Goal: Task Accomplishment & Management: Use online tool/utility

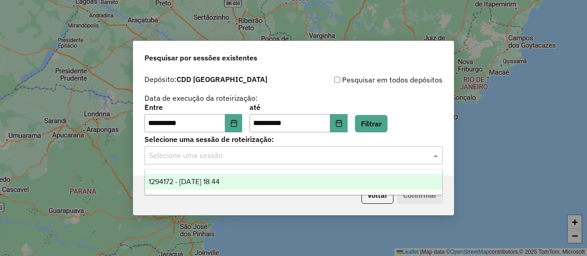
click at [266, 163] on div "Selecione uma sessão" at bounding box center [293, 155] width 298 height 18
click at [263, 184] on div "1294172 - [DATE] 18:44" at bounding box center [293, 182] width 297 height 16
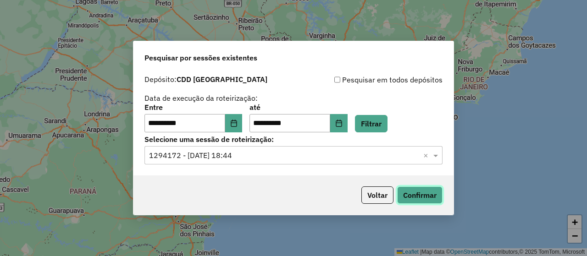
click at [434, 193] on button "Confirmar" at bounding box center [419, 195] width 45 height 17
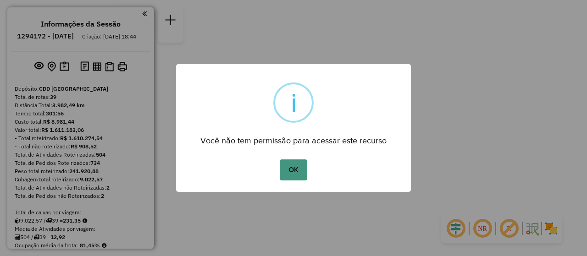
click at [282, 176] on button "OK" at bounding box center [293, 170] width 27 height 21
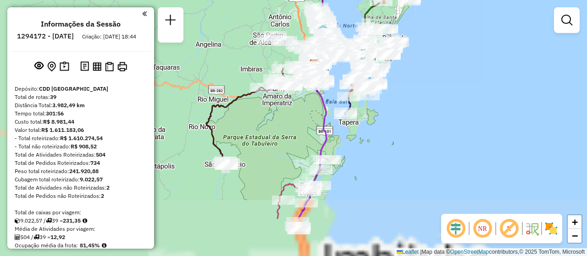
drag, startPoint x: 405, startPoint y: 184, endPoint x: 427, endPoint y: 121, distance: 66.4
click at [427, 121] on div "Janela de atendimento Grade de atendimento Capacidade Transportadoras Veículos …" at bounding box center [293, 128] width 587 height 256
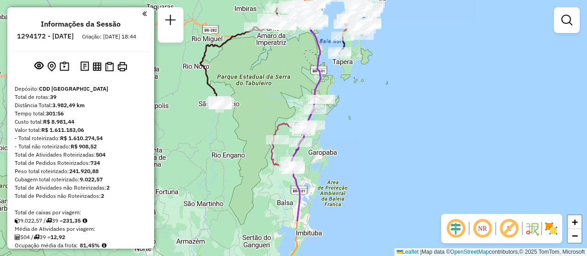
drag, startPoint x: 402, startPoint y: 205, endPoint x: 396, endPoint y: 140, distance: 65.4
click at [396, 140] on div "Janela de atendimento Grade de atendimento Capacidade Transportadoras Veículos …" at bounding box center [293, 128] width 587 height 256
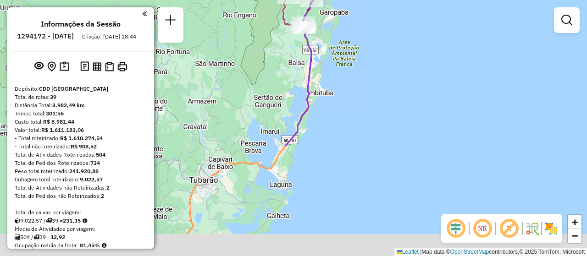
drag, startPoint x: 324, startPoint y: 237, endPoint x: 336, endPoint y: 100, distance: 137.6
click at [336, 100] on div "Janela de atendimento Grade de atendimento Capacidade Transportadoras Veículos …" at bounding box center [293, 128] width 587 height 256
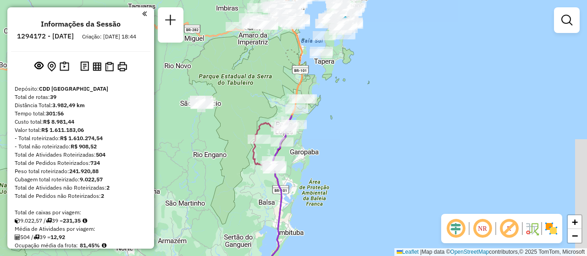
drag, startPoint x: 340, startPoint y: 129, endPoint x: 310, endPoint y: 271, distance: 144.3
click at [310, 256] on html "Aguarde... Pop-up bloqueado! Seu navegador bloqueou automáticamente a abertura …" at bounding box center [293, 128] width 587 height 256
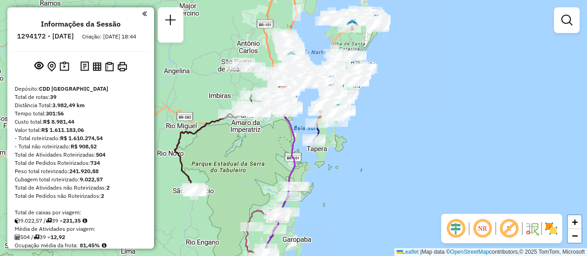
drag, startPoint x: 349, startPoint y: 134, endPoint x: 342, endPoint y: 221, distance: 87.9
click at [342, 221] on div "Janela de atendimento Grade de atendimento Capacidade Transportadoras Veículos …" at bounding box center [293, 128] width 587 height 256
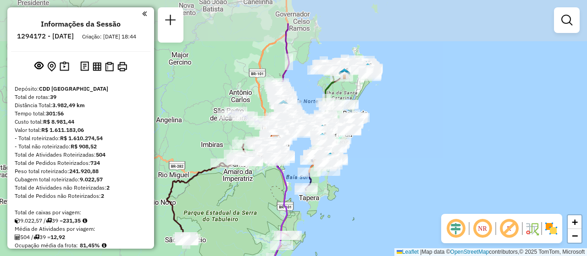
drag, startPoint x: 376, startPoint y: 130, endPoint x: 368, endPoint y: 179, distance: 49.7
click at [368, 179] on div "Janela de atendimento Grade de atendimento Capacidade Transportadoras Veículos …" at bounding box center [293, 128] width 587 height 256
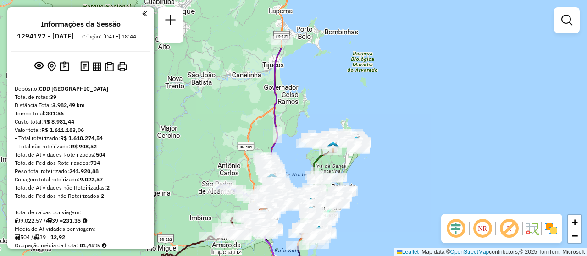
drag, startPoint x: 444, startPoint y: 116, endPoint x: 433, endPoint y: 190, distance: 74.3
click at [433, 190] on div "Janela de atendimento Grade de atendimento Capacidade Transportadoras Veículos …" at bounding box center [293, 128] width 587 height 256
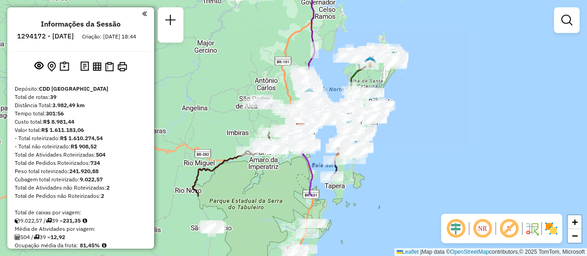
drag, startPoint x: 392, startPoint y: 182, endPoint x: 411, endPoint y: 125, distance: 59.9
click at [411, 125] on div "Janela de atendimento Grade de atendimento Capacidade Transportadoras Veículos …" at bounding box center [293, 128] width 587 height 256
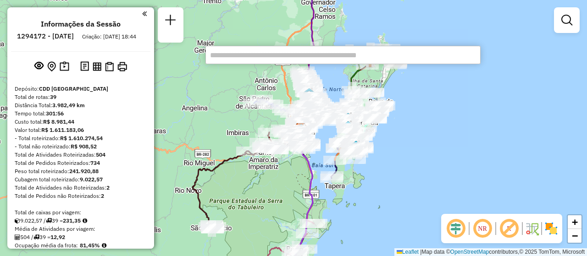
scroll to position [731, 0]
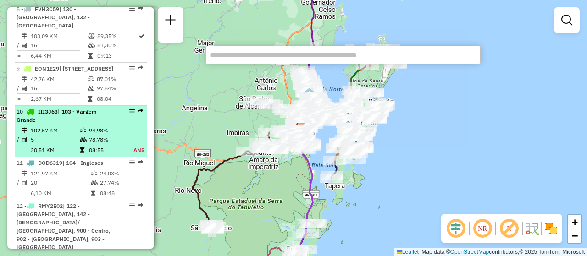
click at [131, 114] on em at bounding box center [132, 112] width 6 height 6
select select "**********"
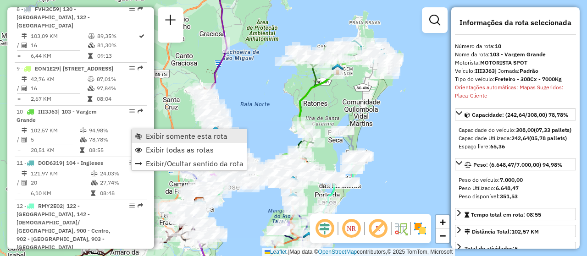
click at [203, 135] on span "Exibir somente esta rota" at bounding box center [187, 136] width 82 height 7
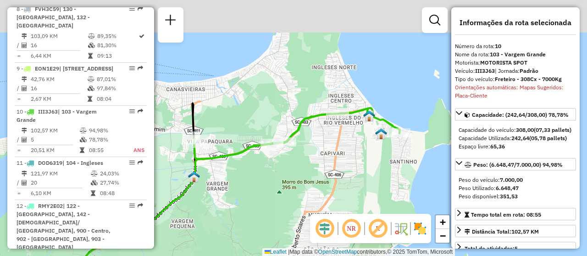
drag, startPoint x: 378, startPoint y: 67, endPoint x: 318, endPoint y: 197, distance: 142.6
click at [318, 197] on div "Janela de atendimento Grade de atendimento Capacidade Transportadoras Veículos …" at bounding box center [293, 128] width 587 height 256
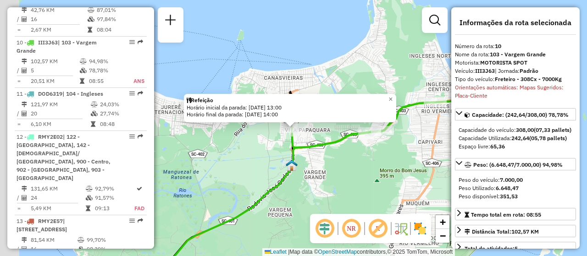
scroll to position [846, 0]
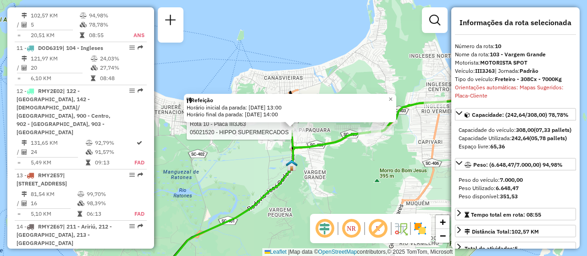
click at [286, 133] on div at bounding box center [294, 128] width 23 height 9
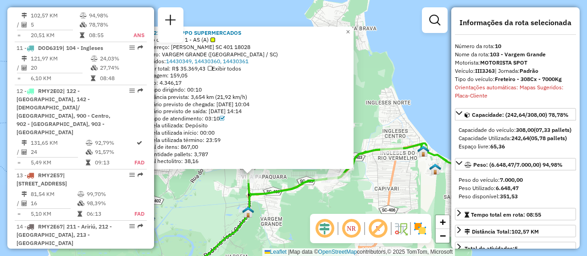
drag, startPoint x: 271, startPoint y: 149, endPoint x: 228, endPoint y: 194, distance: 61.6
click at [228, 194] on div "05021520 - HIPPO SUPERMERCADOS Tipo de cliente: 1 - AS (A) Endereço: [PERSON_NA…" at bounding box center [293, 128] width 587 height 256
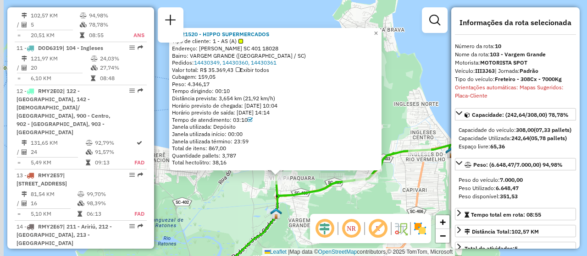
drag, startPoint x: 251, startPoint y: 217, endPoint x: 274, endPoint y: 215, distance: 23.1
click at [274, 215] on img at bounding box center [276, 214] width 12 height 12
click at [221, 62] on link "14430349, 14430360, 14430361" at bounding box center [235, 62] width 83 height 7
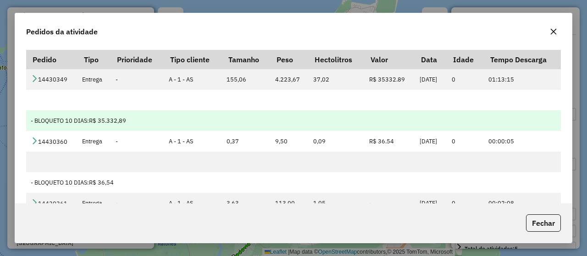
scroll to position [63, 0]
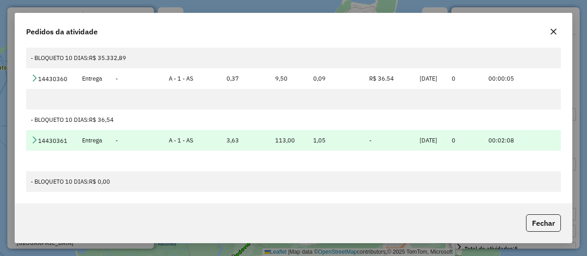
click at [43, 140] on td "14430361" at bounding box center [51, 140] width 51 height 21
click at [33, 136] on icon at bounding box center [34, 139] width 7 height 7
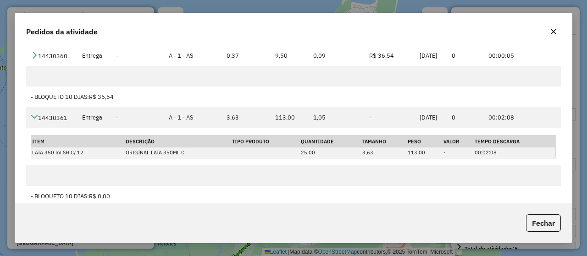
scroll to position [0, 0]
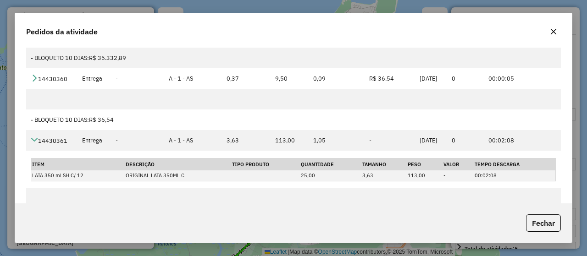
click at [554, 32] on icon "button" at bounding box center [554, 32] width 6 height 6
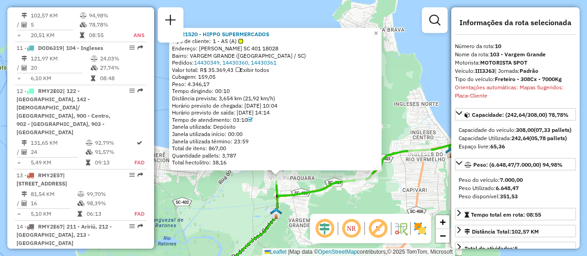
click at [355, 199] on div "05021520 - HIPPO SUPERMERCADOS Tipo de cliente: 1 - AS (A) Endereço: [PERSON_NA…" at bounding box center [293, 128] width 587 height 256
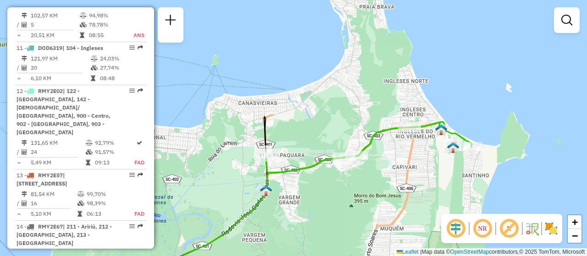
drag, startPoint x: 367, startPoint y: 200, endPoint x: 357, endPoint y: 177, distance: 25.5
click at [357, 177] on div "Janela de atendimento Grade de atendimento Capacidade Transportadoras Veículos …" at bounding box center [293, 128] width 587 height 256
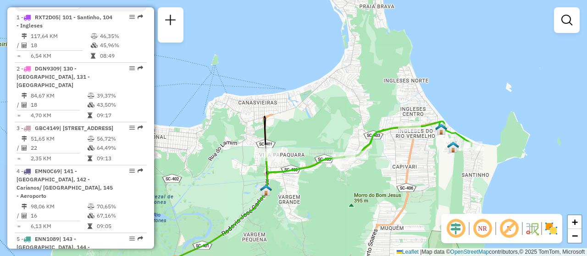
scroll to position [561, 0]
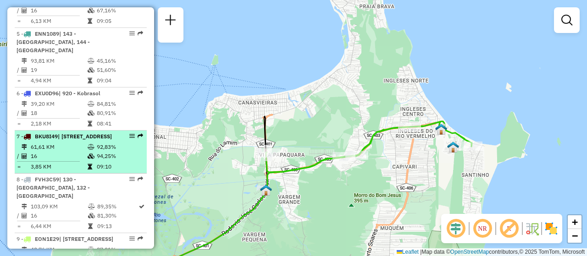
click at [121, 133] on div "7 - BKU8I49 | 201 - Santo [STREET_ADDRESS]" at bounding box center [81, 137] width 128 height 8
select select "**********"
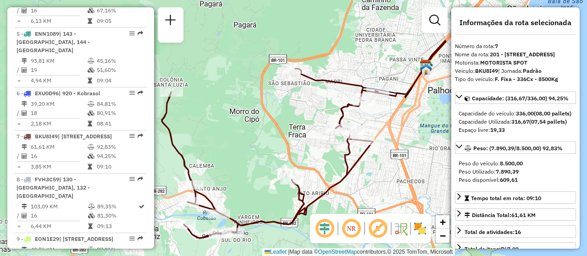
drag, startPoint x: 280, startPoint y: 138, endPoint x: 290, endPoint y: 142, distance: 10.9
click at [290, 142] on div "Janela de atendimento Grade de atendimento Capacidade Transportadoras Veículos …" at bounding box center [293, 128] width 587 height 256
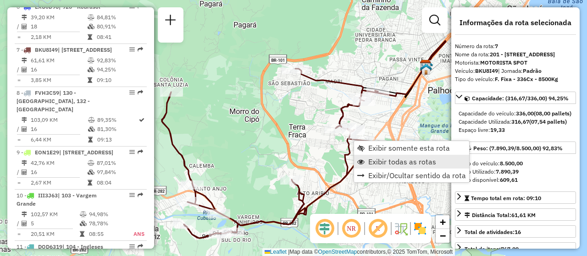
scroll to position [676, 0]
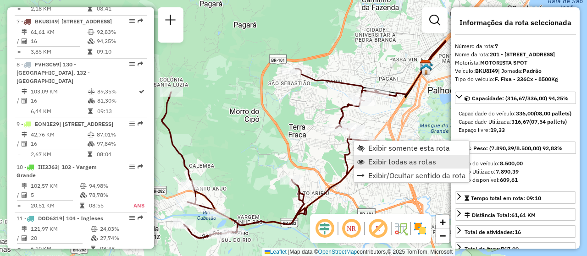
drag, startPoint x: 386, startPoint y: 161, endPoint x: 282, endPoint y: 152, distance: 104.1
click at [386, 162] on span "Exibir todas as rotas" at bounding box center [402, 161] width 68 height 7
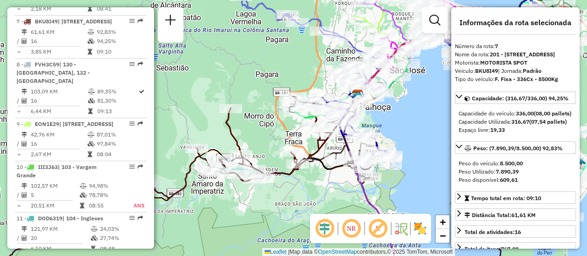
drag, startPoint x: 317, startPoint y: 193, endPoint x: 297, endPoint y: 183, distance: 23.2
click at [297, 183] on div "Janela de atendimento Grade de atendimento Capacidade Transportadoras Veículos …" at bounding box center [293, 128] width 587 height 256
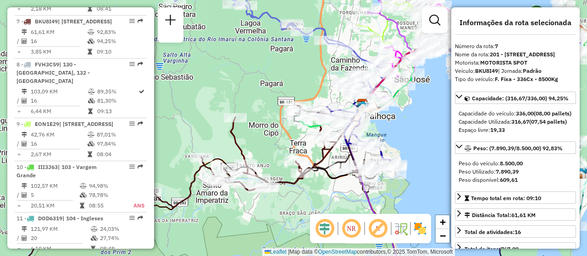
drag, startPoint x: 266, startPoint y: 148, endPoint x: 268, endPoint y: 158, distance: 10.3
click at [269, 160] on div "Janela de atendimento Grade de atendimento Capacidade Transportadoras Veículos …" at bounding box center [293, 128] width 587 height 256
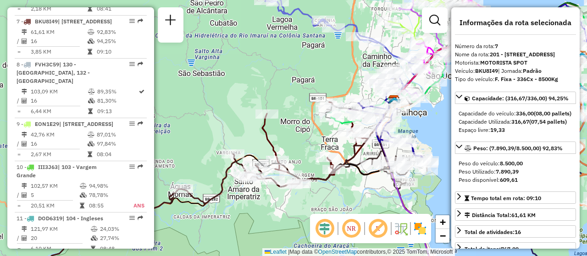
drag, startPoint x: 256, startPoint y: 142, endPoint x: 287, endPoint y: 133, distance: 31.9
click at [287, 133] on div "Janela de atendimento Grade de atendimento Capacidade Transportadoras Veículos …" at bounding box center [293, 128] width 587 height 256
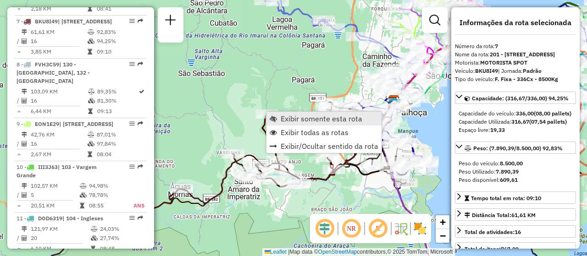
click at [345, 116] on span "Exibir somente esta rota" at bounding box center [322, 118] width 82 height 7
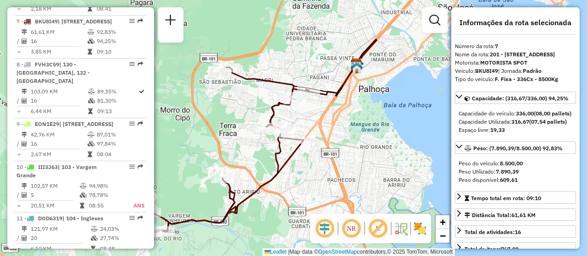
drag, startPoint x: 266, startPoint y: 159, endPoint x: 207, endPoint y: 169, distance: 60.0
click at [207, 169] on div "Janela de atendimento Grade de atendimento Capacidade Transportadoras Veículos …" at bounding box center [293, 128] width 587 height 256
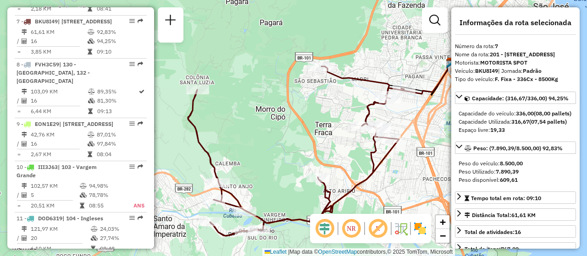
drag, startPoint x: 232, startPoint y: 145, endPoint x: 328, endPoint y: 144, distance: 95.4
click at [328, 144] on div "Janela de atendimento Grade de atendimento Capacidade Transportadoras Veículos …" at bounding box center [293, 128] width 587 height 256
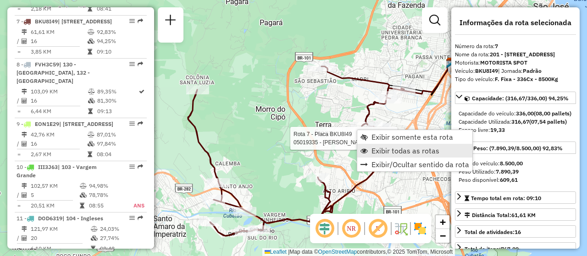
click at [382, 151] on span "Exibir todas as rotas" at bounding box center [405, 150] width 68 height 7
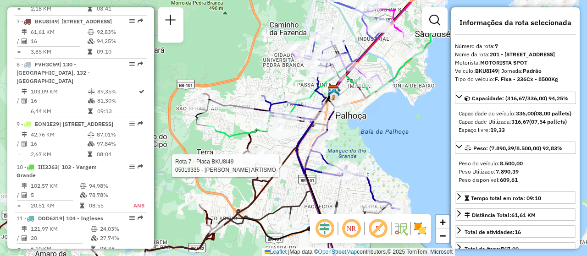
drag, startPoint x: 284, startPoint y: 139, endPoint x: 174, endPoint y: 167, distance: 113.4
click at [174, 167] on div "Rota 7 - Placa BKU8I49 05019335 - [PERSON_NAME] ARTISMO Janela de atendimento G…" at bounding box center [293, 128] width 587 height 256
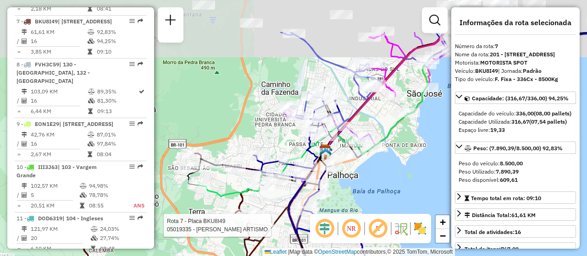
drag, startPoint x: 285, startPoint y: 154, endPoint x: 277, endPoint y: 212, distance: 58.3
click at [277, 212] on icon at bounding box center [192, 225] width 307 height 198
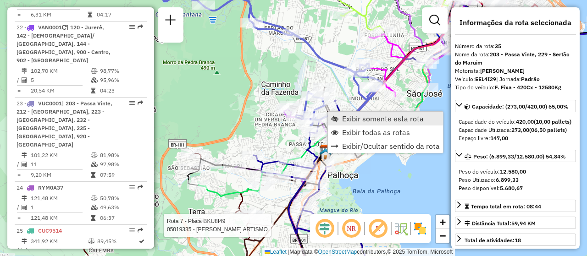
scroll to position [2171, 0]
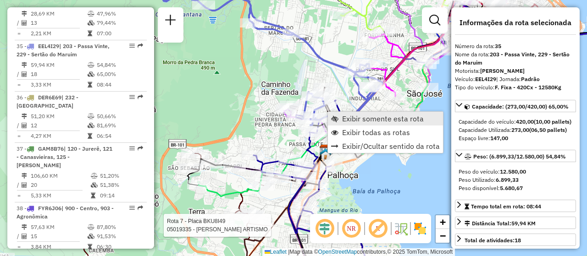
click at [361, 115] on span "Exibir somente esta rota" at bounding box center [383, 118] width 82 height 7
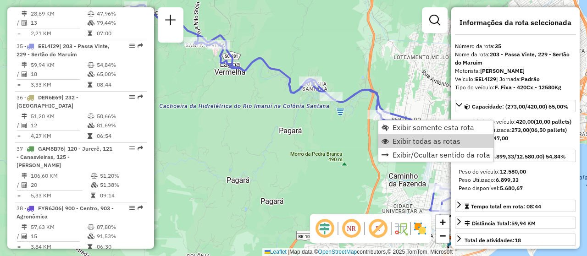
click at [398, 138] on span "Exibir todas as rotas" at bounding box center [426, 141] width 68 height 7
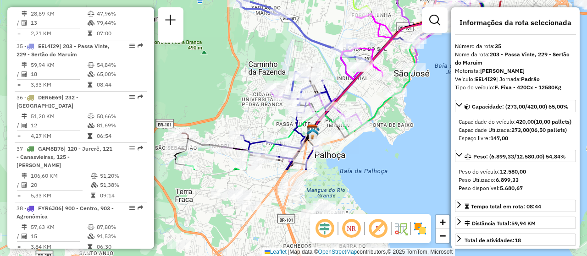
drag, startPoint x: 267, startPoint y: 144, endPoint x: 186, endPoint y: 71, distance: 109.4
click at [186, 71] on div "Janela de atendimento Grade de atendimento Capacidade Transportadoras Veículos …" at bounding box center [293, 128] width 587 height 256
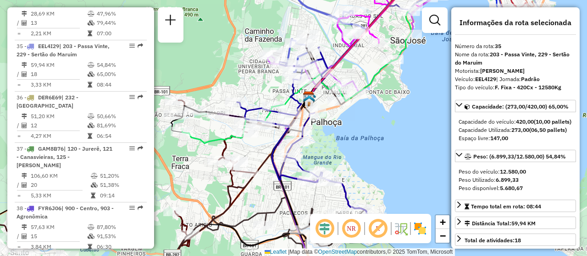
drag, startPoint x: 399, startPoint y: 158, endPoint x: 394, endPoint y: 111, distance: 47.1
click at [394, 111] on div "Janela de atendimento Grade de atendimento Capacidade Transportadoras Veículos …" at bounding box center [293, 128] width 587 height 256
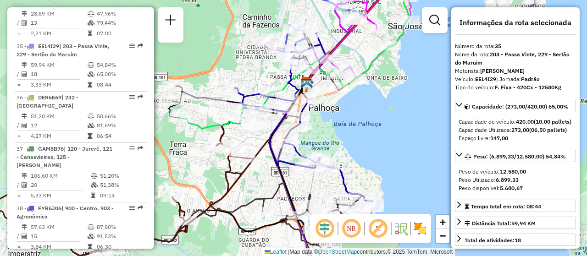
scroll to position [355, 0]
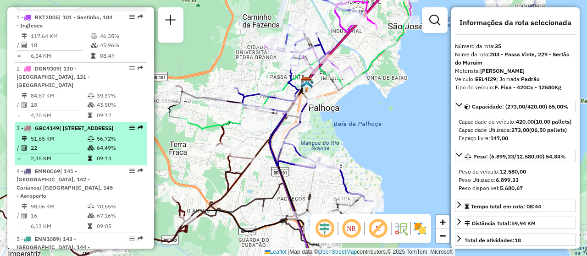
click at [129, 127] on em at bounding box center [132, 128] width 6 height 6
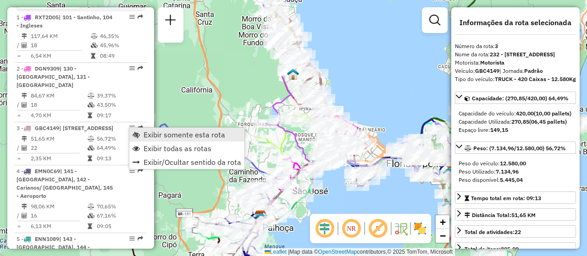
click at [163, 131] on span "Exibir somente esta rota" at bounding box center [185, 134] width 82 height 7
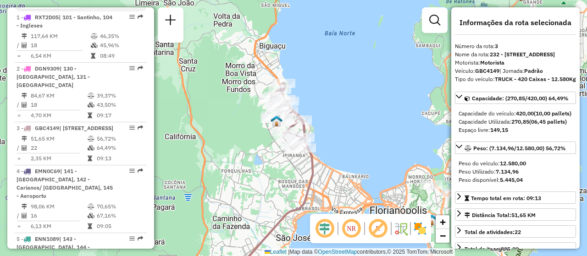
drag, startPoint x: 342, startPoint y: 80, endPoint x: 309, endPoint y: 125, distance: 55.6
click at [325, 127] on div "Janela de atendimento Grade de atendimento Capacidade Transportadoras Veículos …" at bounding box center [293, 128] width 587 height 256
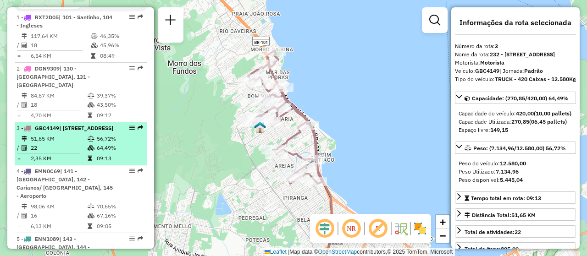
drag, startPoint x: 124, startPoint y: 127, endPoint x: 128, endPoint y: 140, distance: 13.5
click at [133, 141] on li "3 - GBC4149 | 232 - [GEOGRAPHIC_DATA], 235 - [GEOGRAPHIC_DATA] 51,65 KM 56,72% …" at bounding box center [81, 143] width 132 height 43
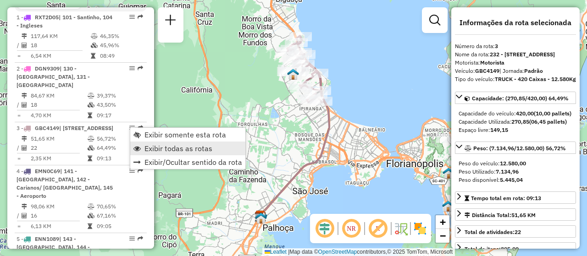
click at [171, 147] on span "Exibir todas as rotas" at bounding box center [178, 148] width 68 height 7
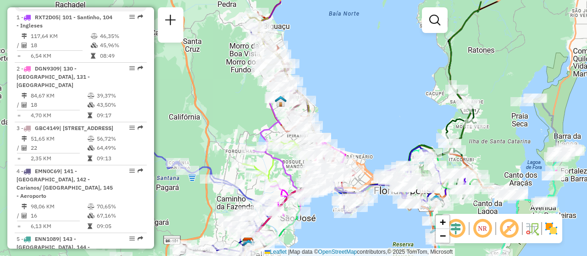
drag, startPoint x: 385, startPoint y: 104, endPoint x: 372, endPoint y: 131, distance: 29.8
click at [372, 131] on div "Janela de atendimento Grade de atendimento Capacidade Transportadoras Veículos …" at bounding box center [293, 128] width 587 height 256
